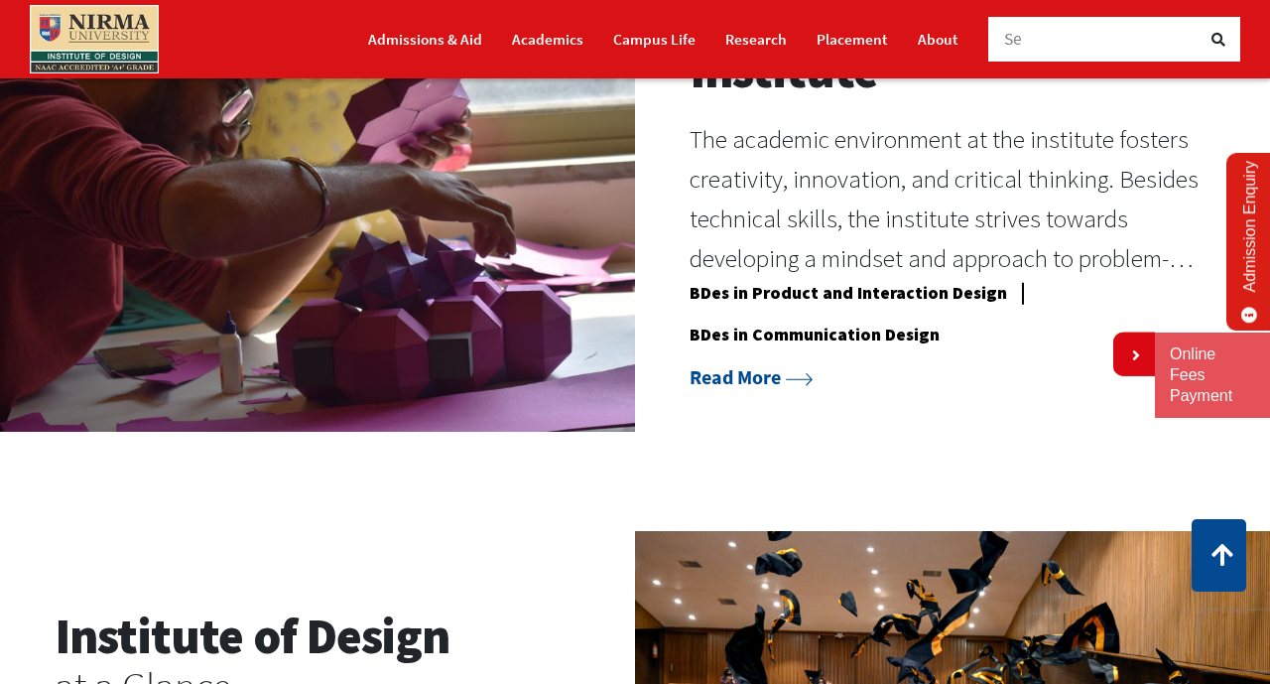
scroll to position [1564, 0]
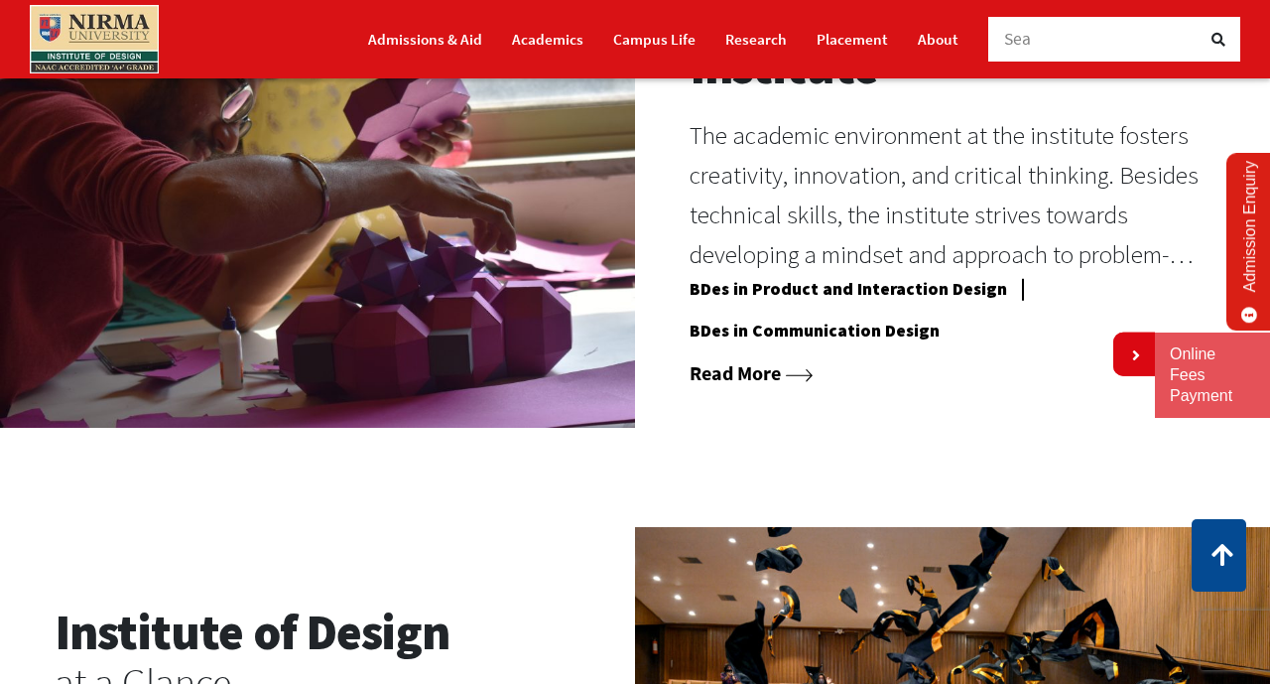
click at [801, 374] on icon at bounding box center [799, 375] width 27 height 13
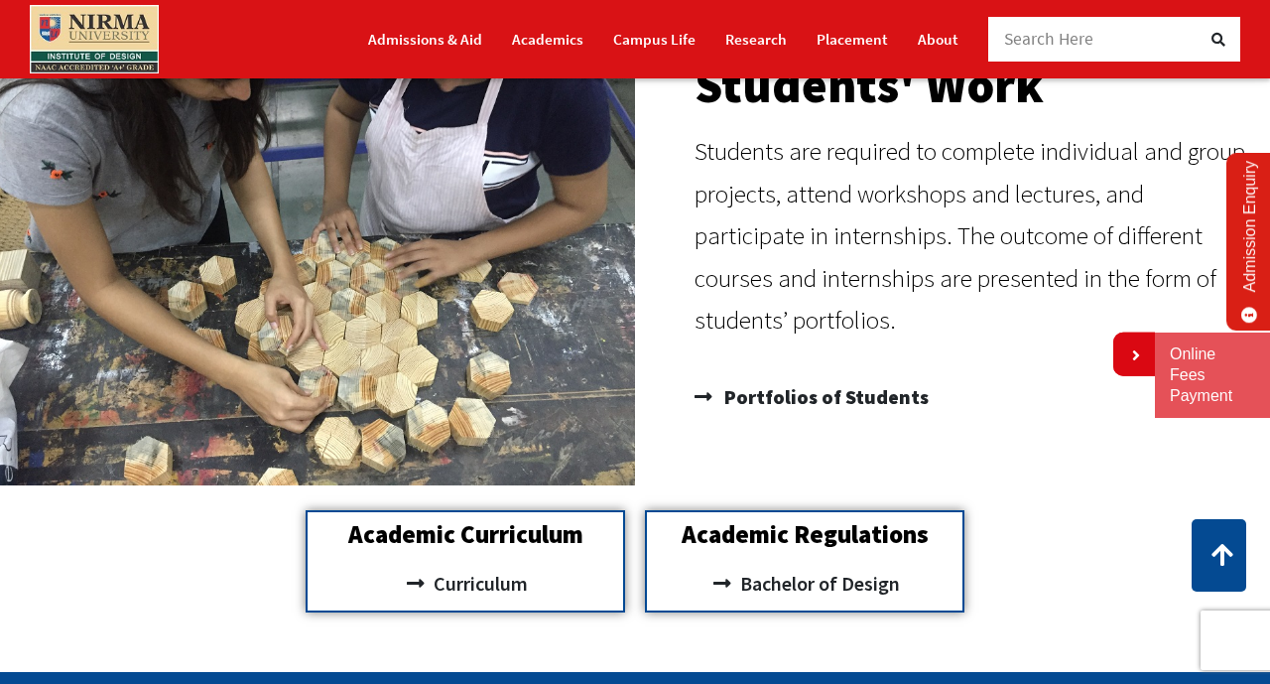
scroll to position [1427, 0]
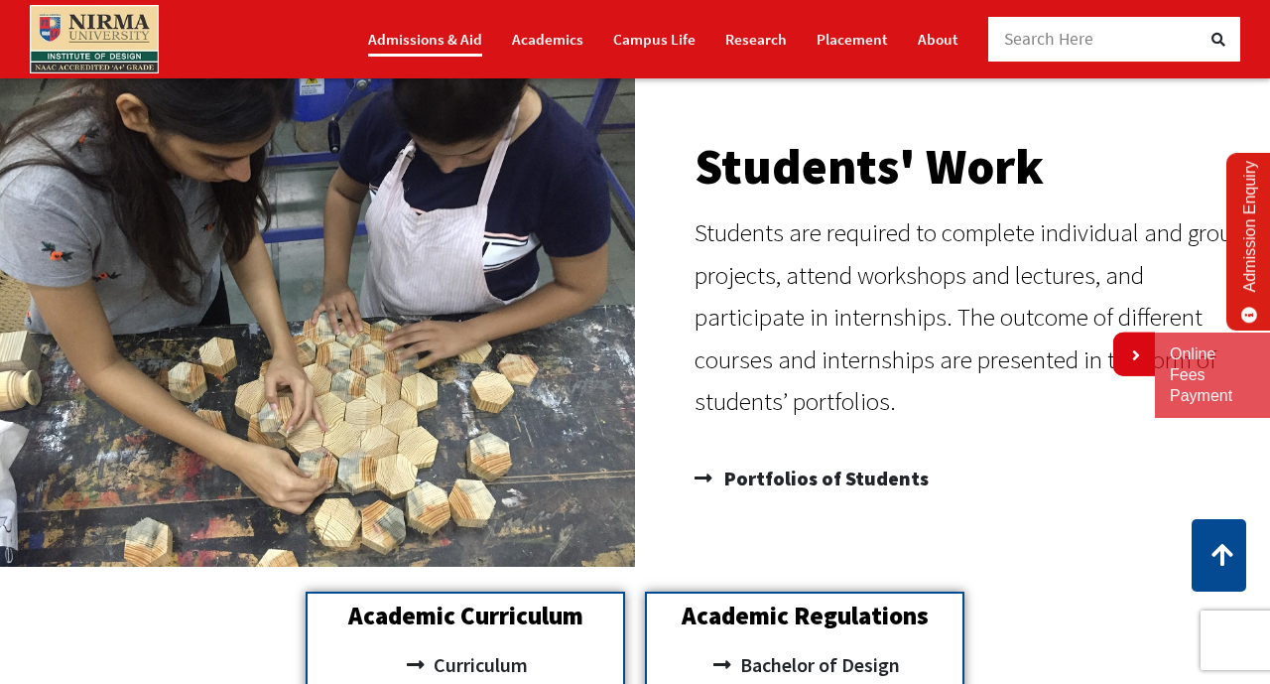
click at [462, 42] on link "Admissions & Aid" at bounding box center [425, 39] width 114 height 35
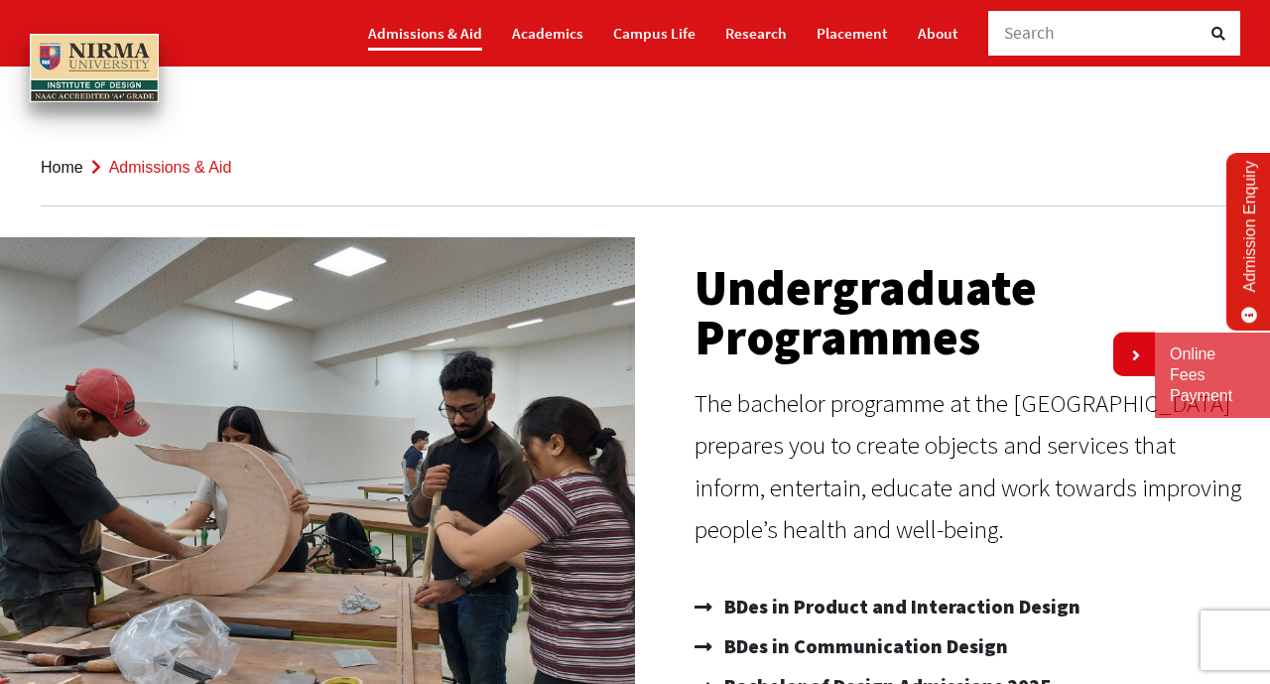
click at [477, 34] on link "Admissions & Aid" at bounding box center [425, 33] width 114 height 35
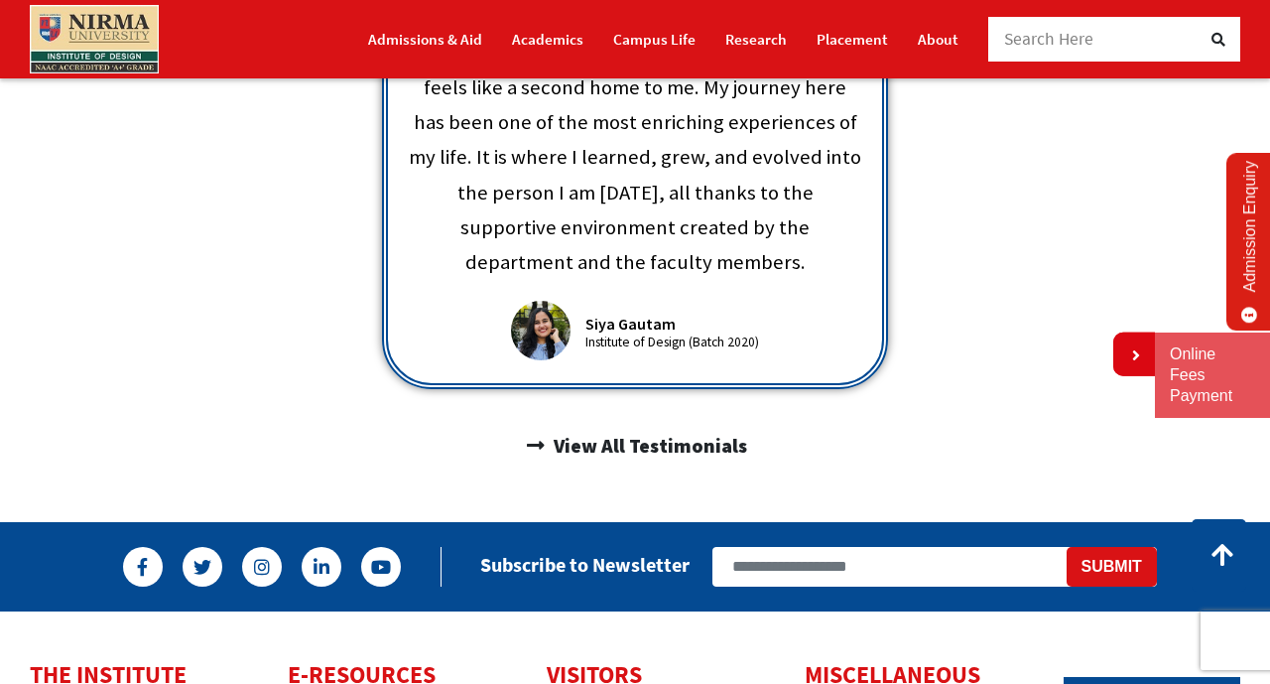
scroll to position [1103, 0]
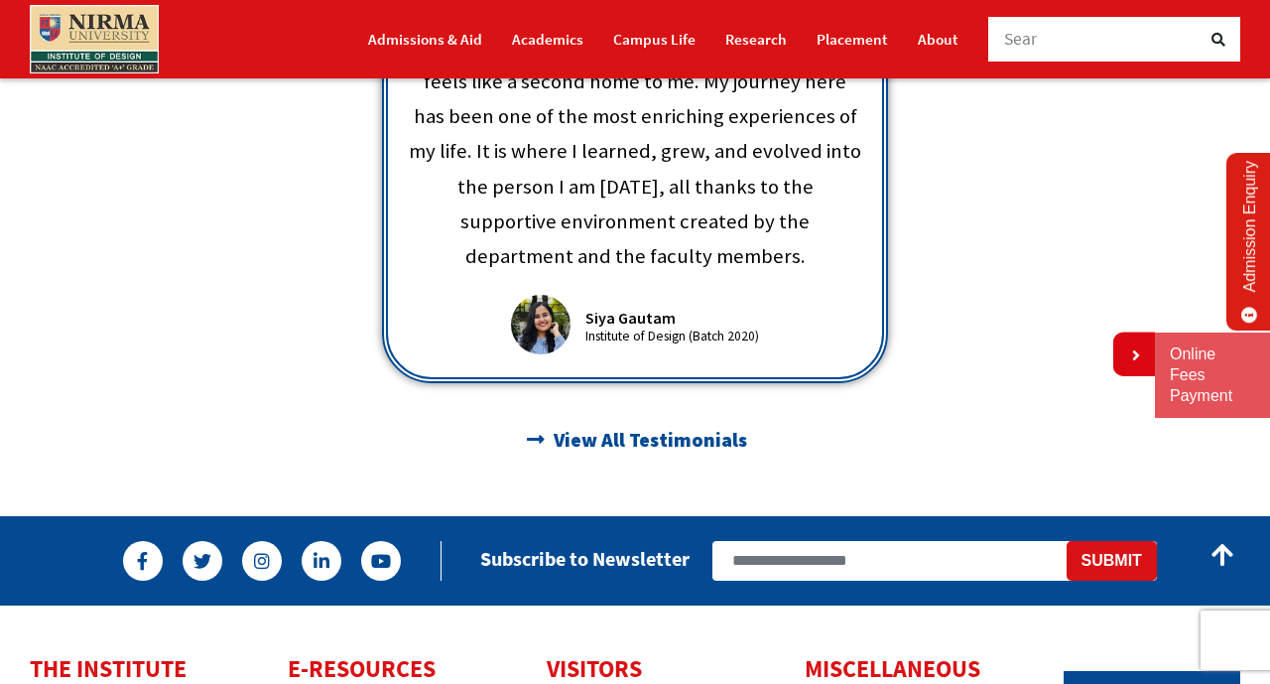
click at [544, 430] on icon at bounding box center [536, 440] width 25 height 20
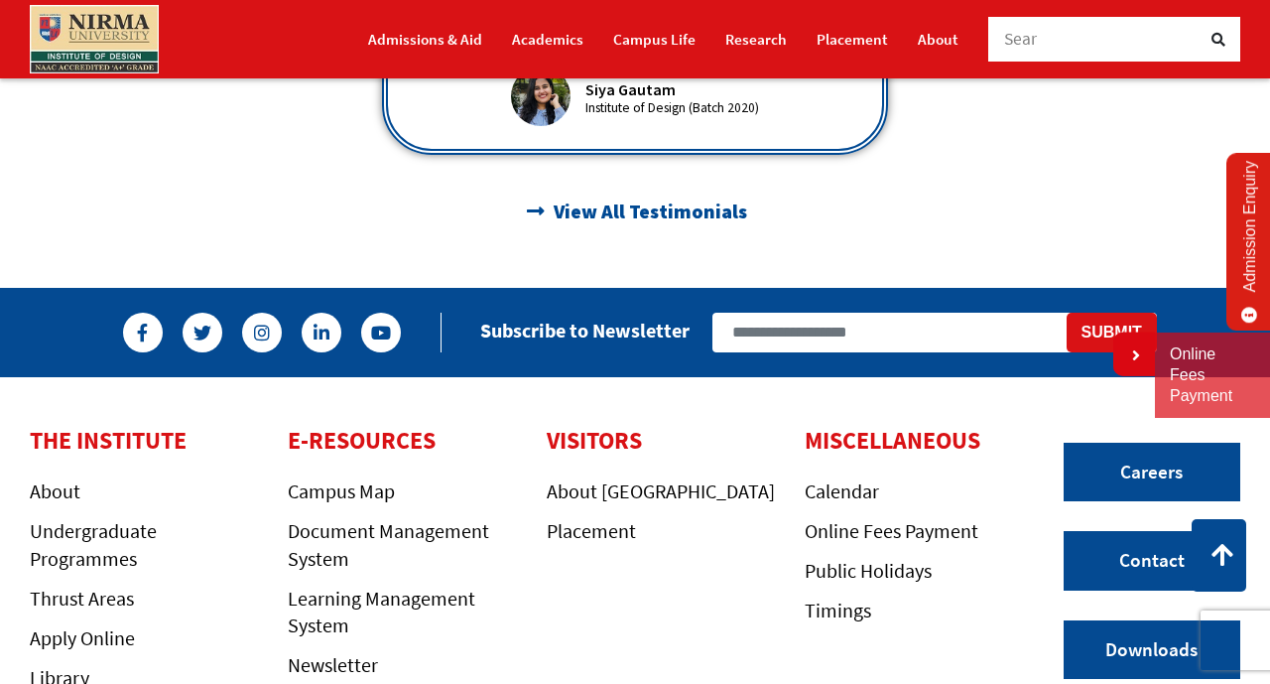
scroll to position [1395, 0]
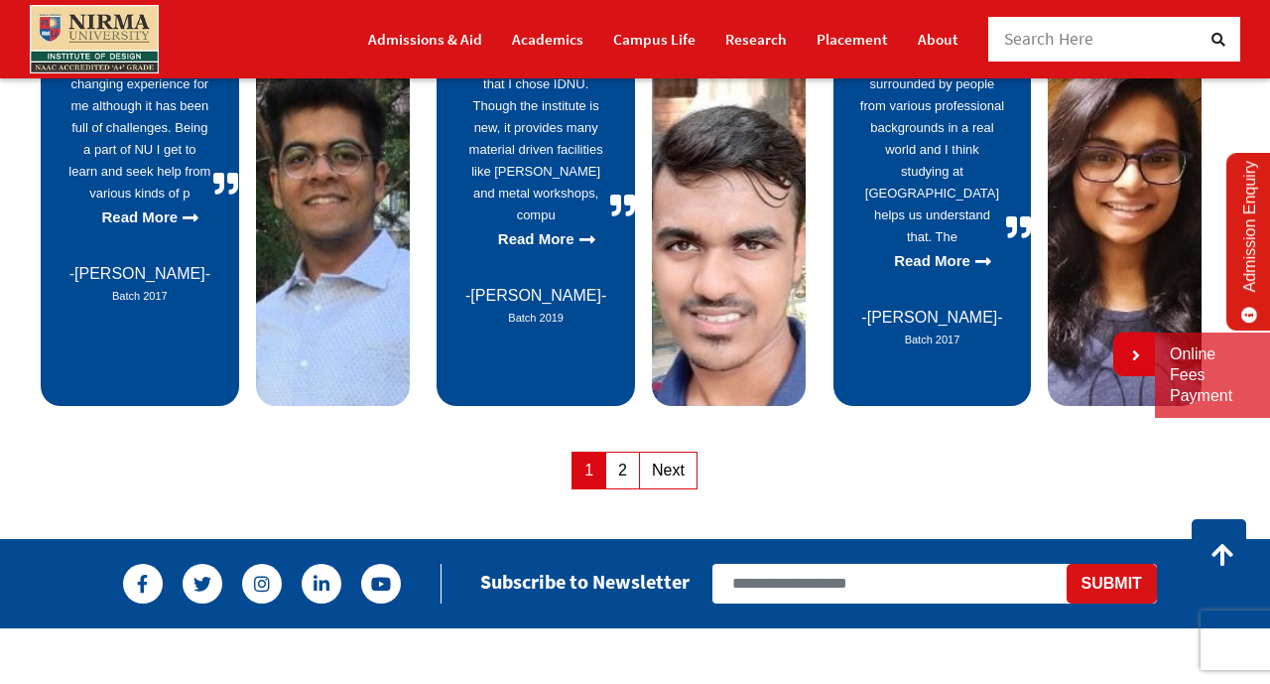
scroll to position [1116, 0]
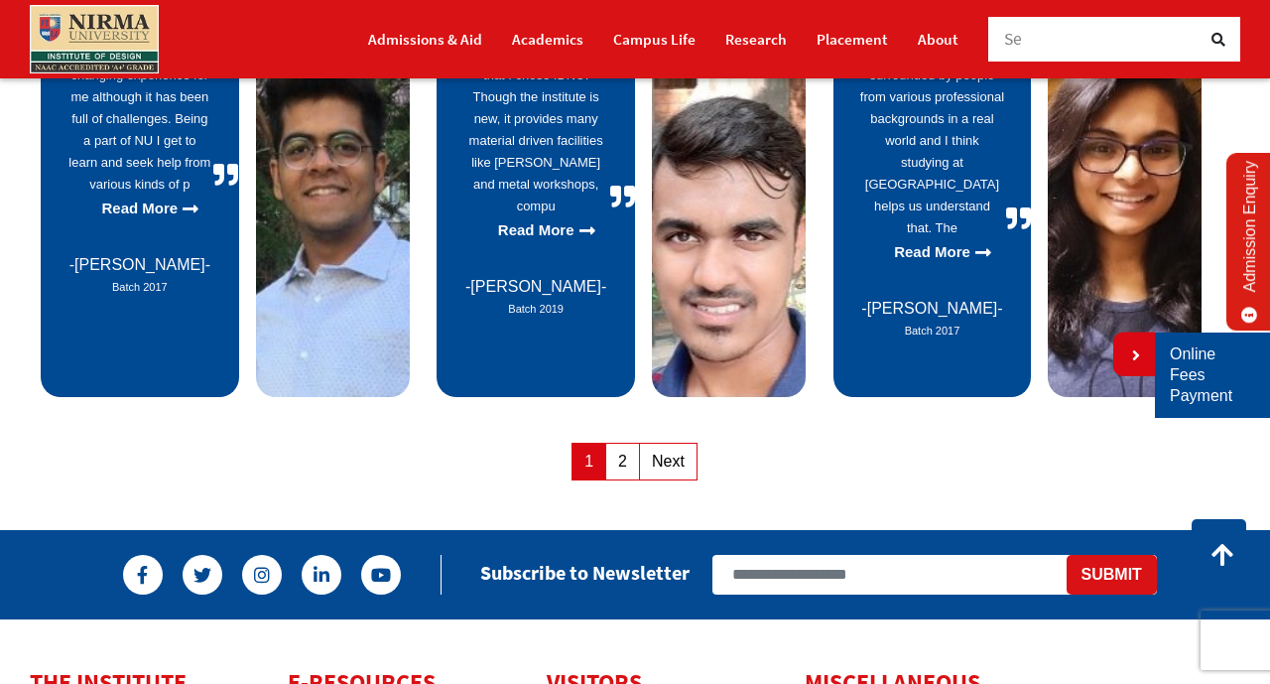
click at [1195, 393] on link "Online Fees Payment" at bounding box center [1212, 375] width 85 height 62
